Goal: Task Accomplishment & Management: Use online tool/utility

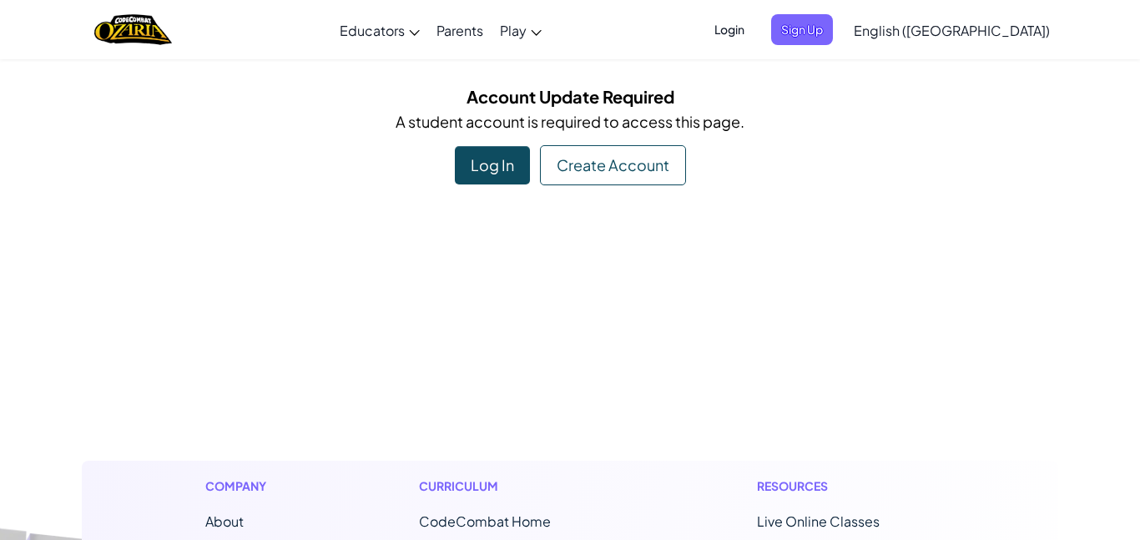
click at [481, 177] on div "Log In" at bounding box center [492, 165] width 75 height 38
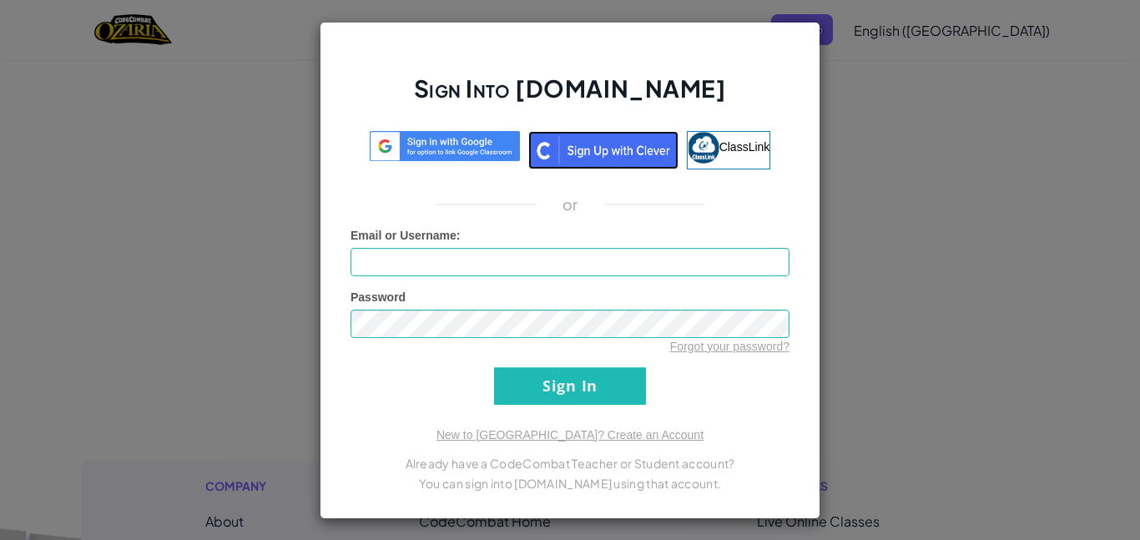
click at [564, 150] on img at bounding box center [603, 150] width 150 height 38
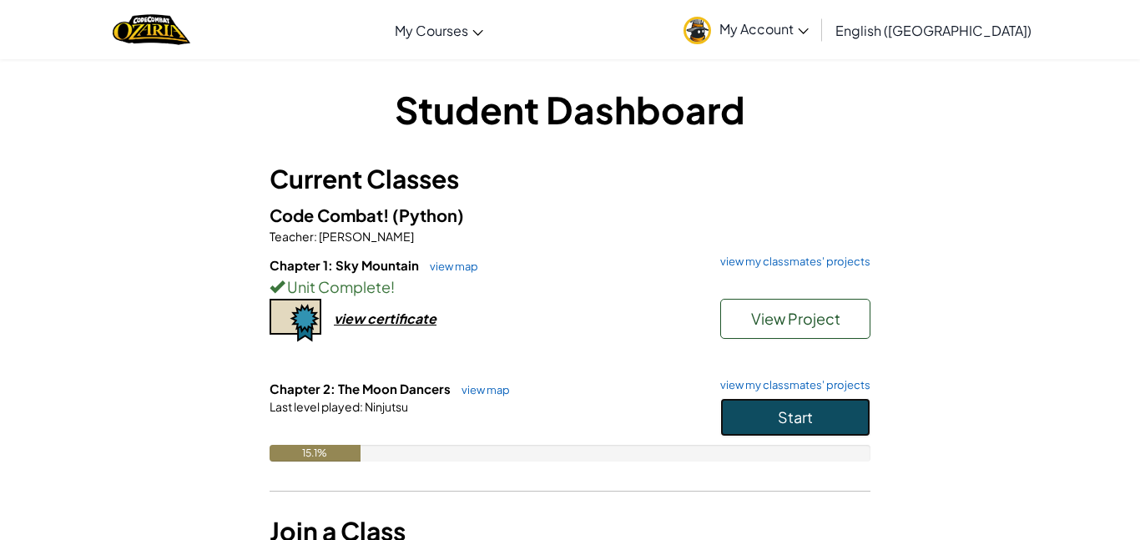
click at [797, 433] on button "Start" at bounding box center [795, 417] width 150 height 38
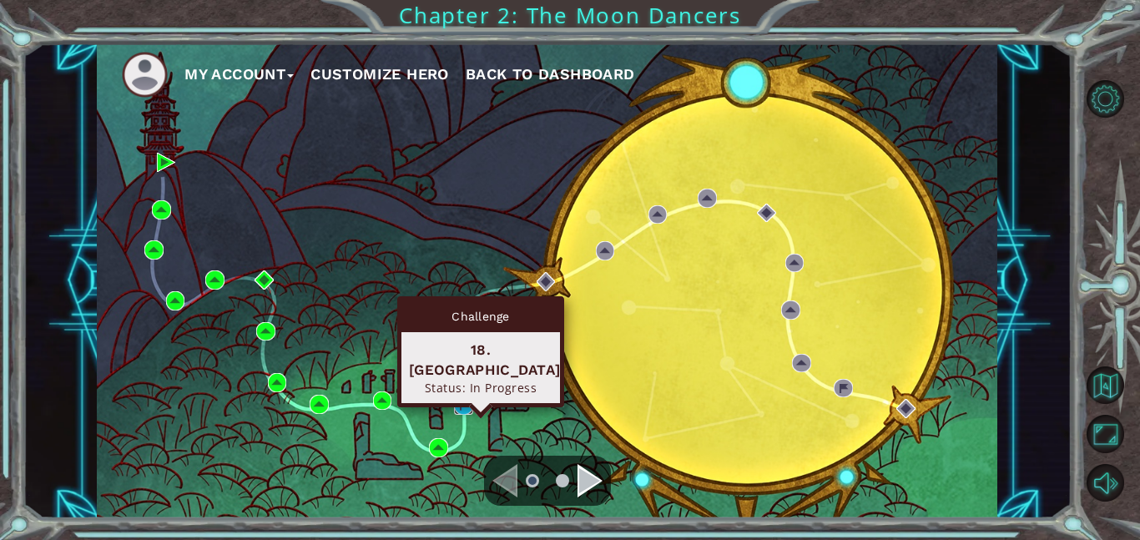
click at [458, 402] on img at bounding box center [463, 404] width 19 height 19
